Goal: Check status: Check status

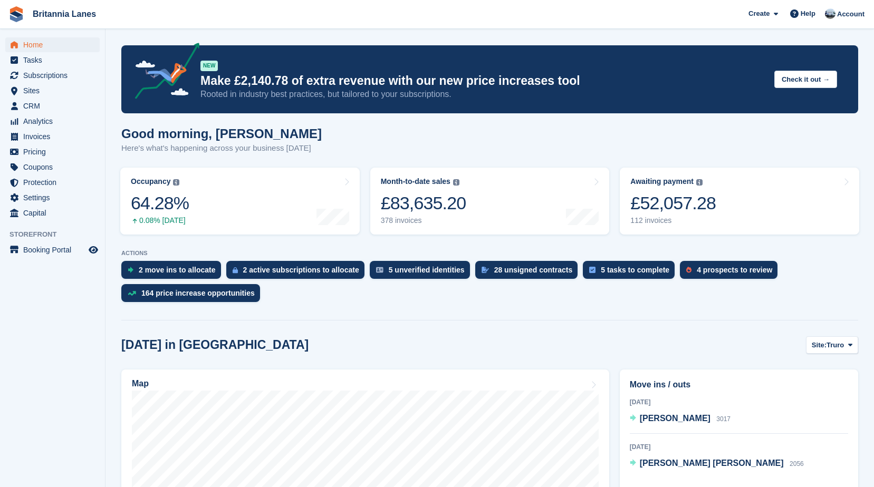
click at [66, 79] on span "Subscriptions" at bounding box center [54, 75] width 63 height 15
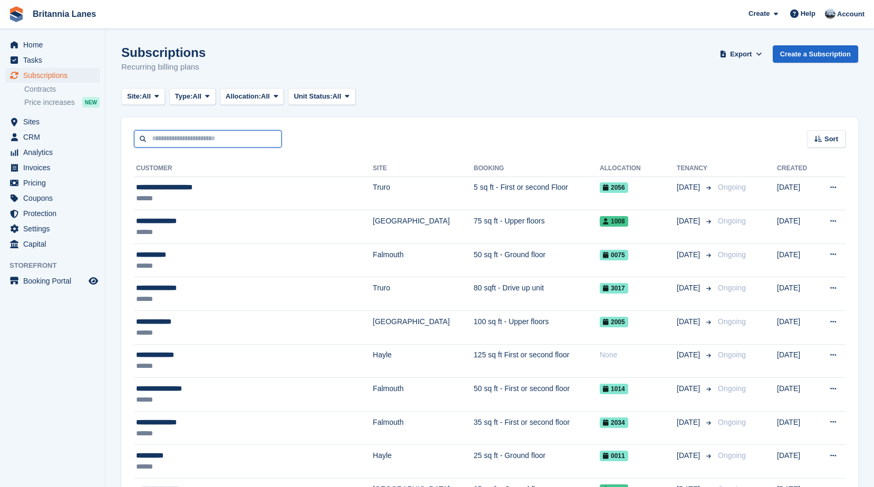
click at [217, 131] on input "text" at bounding box center [208, 138] width 148 height 17
type input "*****"
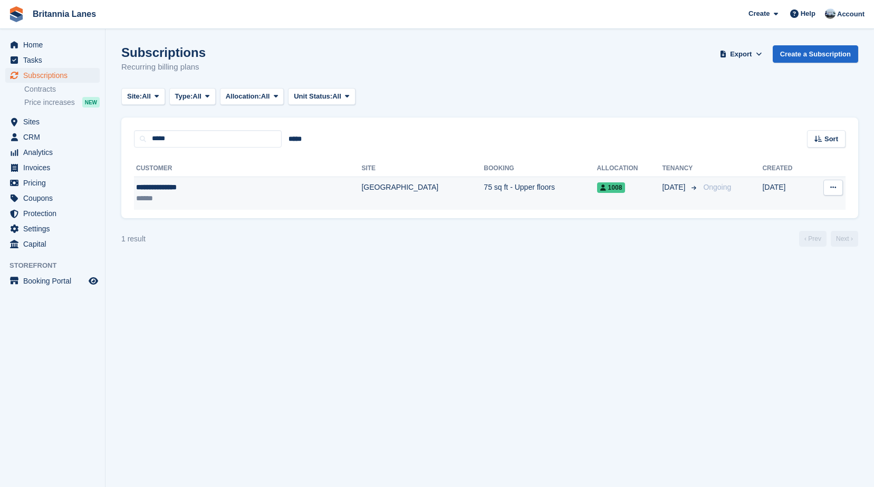
click at [237, 192] on div "**********" at bounding box center [206, 187] width 141 height 11
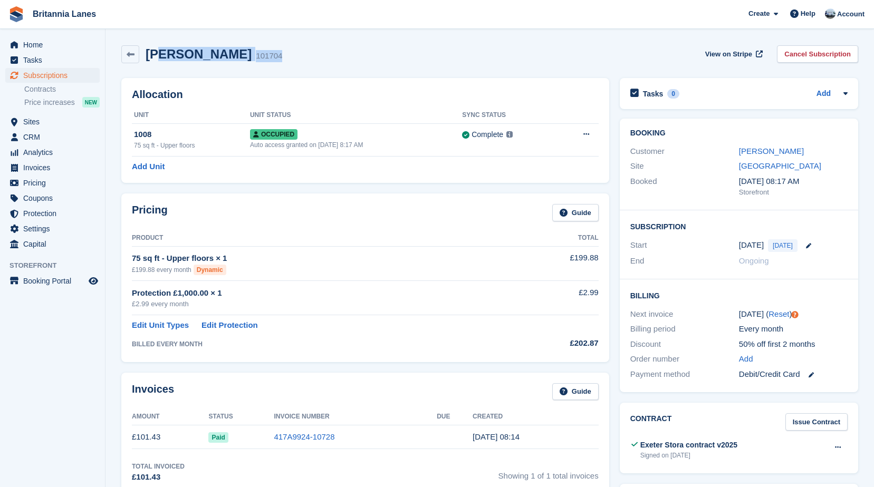
drag, startPoint x: 269, startPoint y: 57, endPoint x: 155, endPoint y: 55, distance: 114.4
click at [155, 55] on div "Francesca Bayly 101704 View on Stripe Cancel Subscription" at bounding box center [489, 54] width 736 height 18
drag, startPoint x: 155, startPoint y: 55, endPoint x: 280, endPoint y: 68, distance: 125.6
click at [280, 68] on div "Francesca Bayly 101704 View on Stripe Cancel Subscription" at bounding box center [489, 56] width 747 height 33
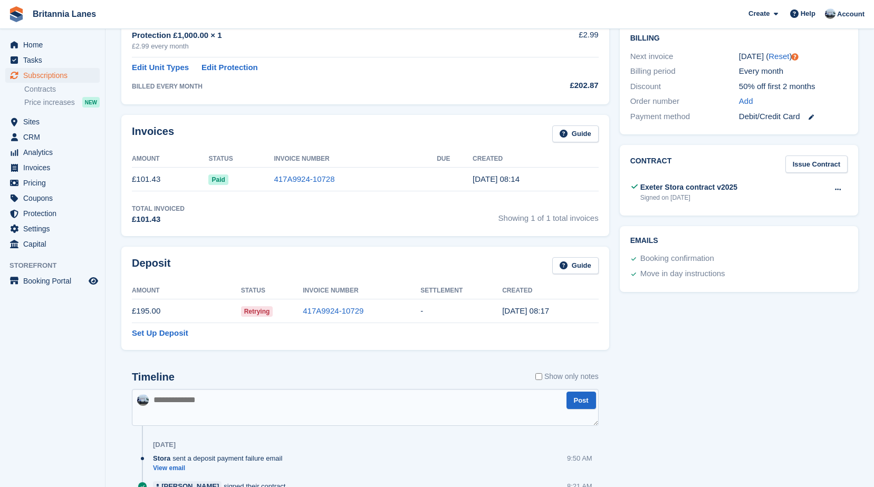
scroll to position [264, 0]
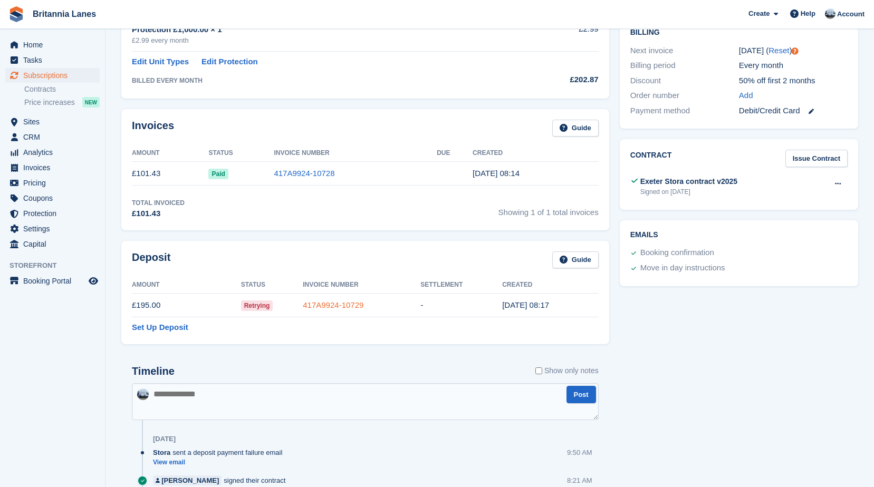
click at [342, 304] on link "417A9924-10729" at bounding box center [333, 304] width 61 height 9
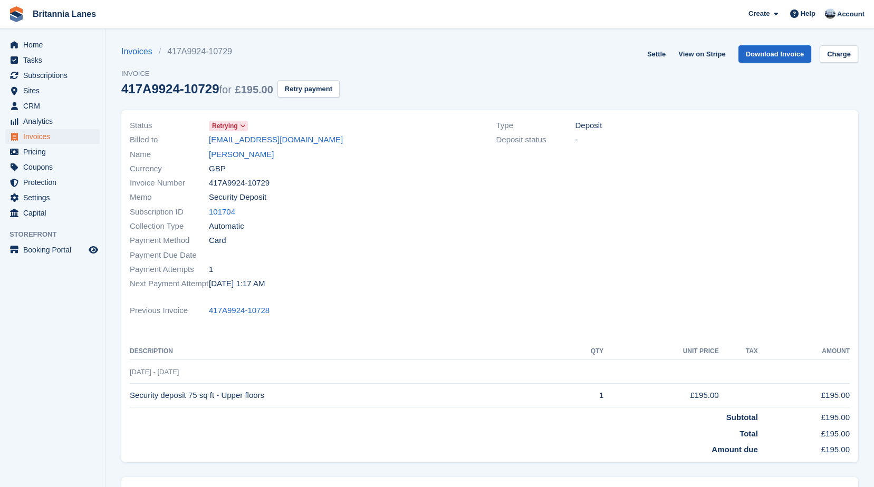
click at [375, 140] on div "Billed to francescabayly@gmail.com" at bounding box center [307, 140] width 354 height 14
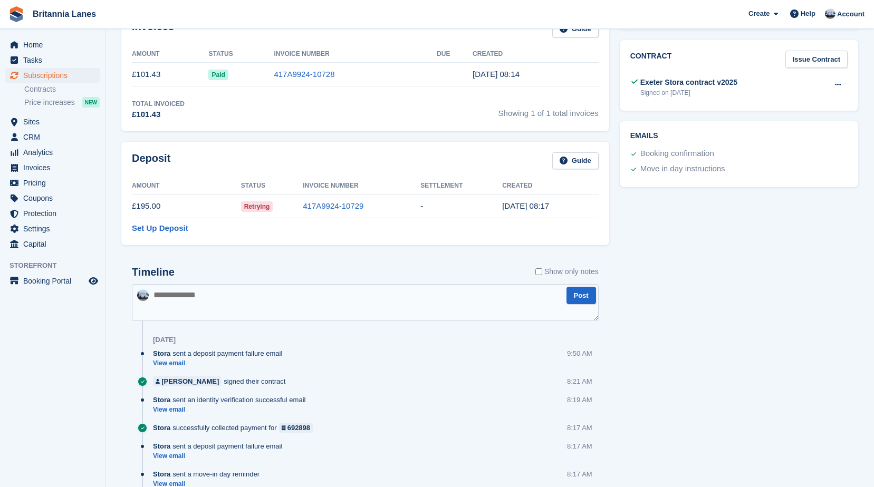
scroll to position [369, 0]
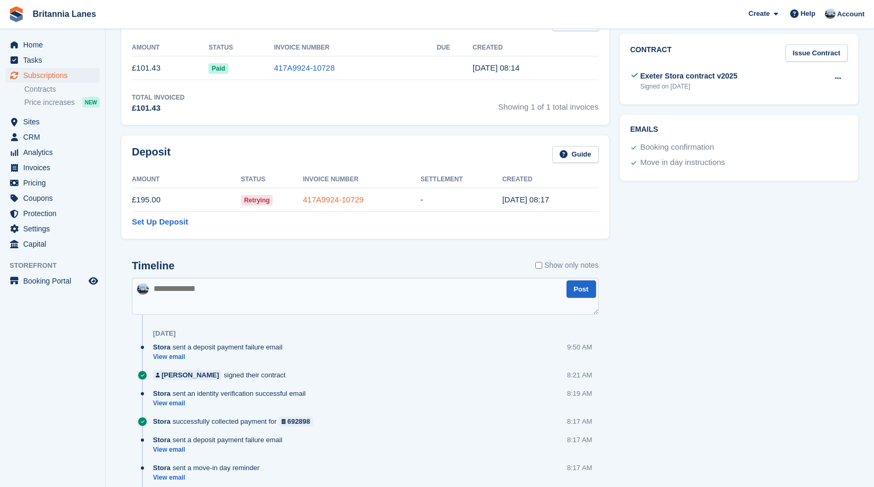
click at [329, 201] on link "417A9924-10729" at bounding box center [333, 199] width 61 height 9
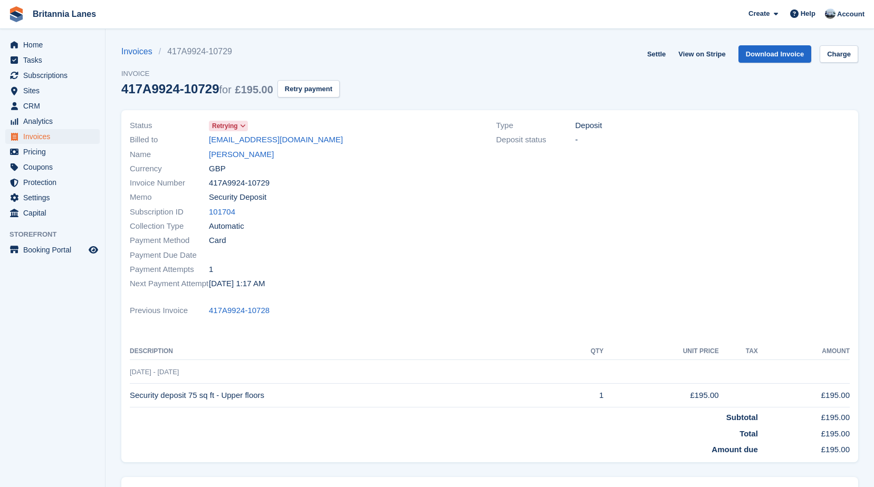
click at [336, 177] on div "Invoice Number 417A9924-10729" at bounding box center [307, 183] width 354 height 14
click at [400, 92] on div "Invoices 417A9924-10729 Invoice 417A9924-10729 for £195.00 Retry payment Settle…" at bounding box center [489, 77] width 736 height 65
click at [41, 42] on span "Home" at bounding box center [54, 44] width 63 height 15
